Goal: Find specific page/section: Find specific page/section

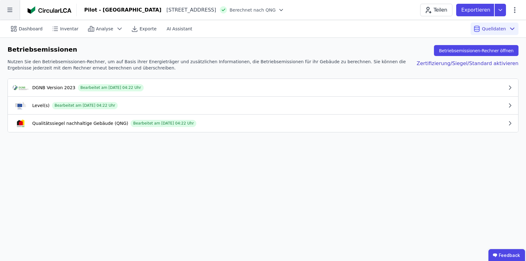
click at [8, 10] on icon at bounding box center [10, 10] width 20 height 20
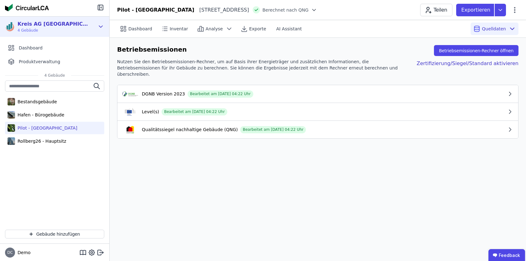
click at [83, 27] on div "Kreis AG [GEOGRAPHIC_DATA] 4 Gebäude" at bounding box center [50, 26] width 90 height 13
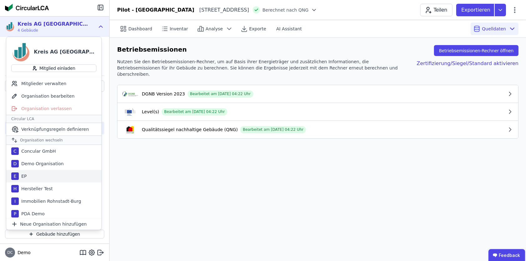
scroll to position [14, 0]
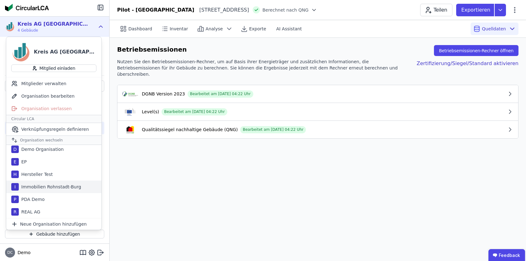
click at [63, 187] on div "Immobilien Rohnstadt-Burg" at bounding box center [50, 187] width 62 height 6
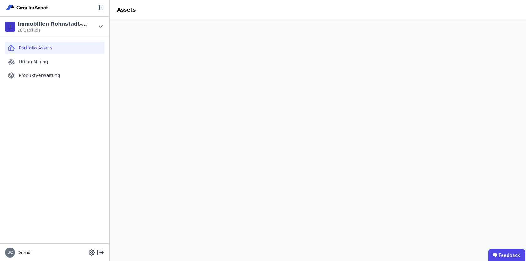
click at [50, 128] on div "Portfolio Assets Urban Mining Produktverwaltung" at bounding box center [54, 140] width 109 height 207
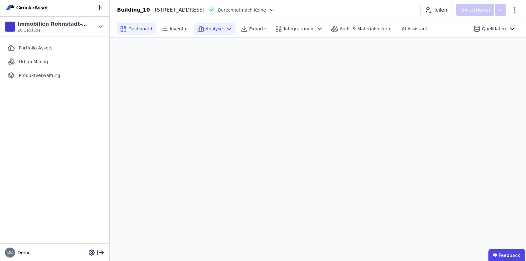
click at [206, 27] on span "Analyse" at bounding box center [214, 29] width 17 height 6
click at [110, 28] on div "Dashboard Inventar Analyse Exporte Integrationen Audit & Materialverkauf AI Ass…" at bounding box center [318, 29] width 416 height 18
